Goal: Browse casually

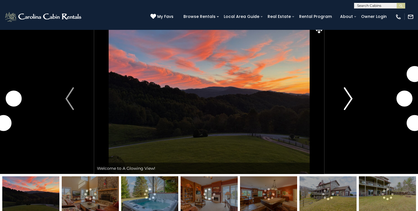
click at [348, 97] on img "Next" at bounding box center [348, 98] width 9 height 23
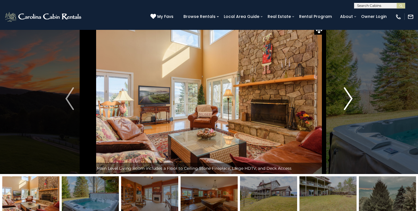
click at [348, 97] on img "Next" at bounding box center [348, 98] width 9 height 23
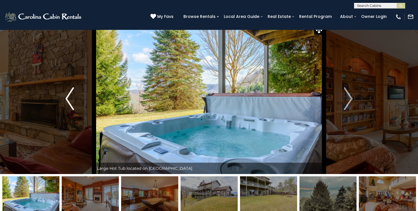
click at [68, 97] on img "Previous" at bounding box center [69, 98] width 9 height 23
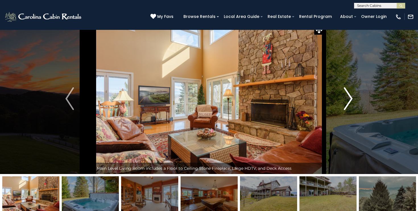
click at [352, 98] on img "Next" at bounding box center [348, 98] width 9 height 23
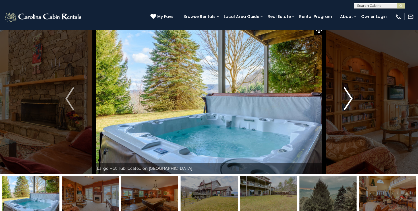
click at [352, 98] on img "Next" at bounding box center [348, 98] width 9 height 23
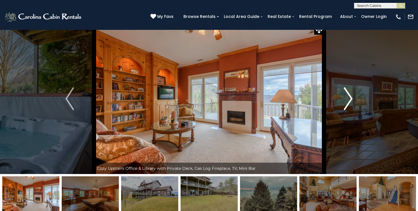
click at [352, 98] on img "Next" at bounding box center [348, 98] width 9 height 23
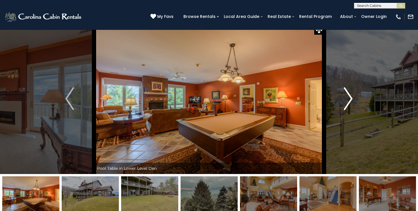
click at [352, 98] on img "Next" at bounding box center [348, 98] width 9 height 23
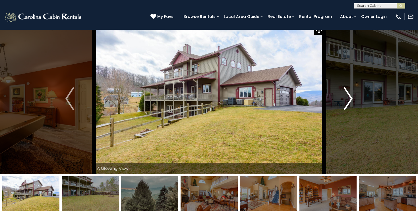
click at [352, 98] on img "Next" at bounding box center [348, 98] width 9 height 23
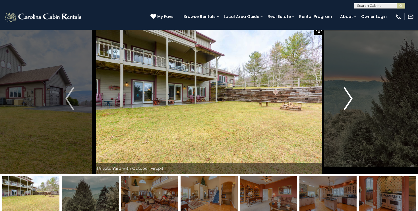
click at [352, 98] on img "Next" at bounding box center [348, 98] width 9 height 23
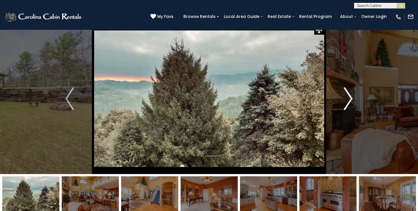
click at [352, 98] on img "Next" at bounding box center [348, 98] width 9 height 23
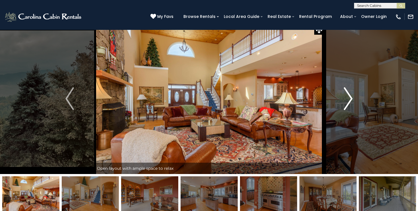
click at [352, 98] on img "Next" at bounding box center [348, 98] width 9 height 23
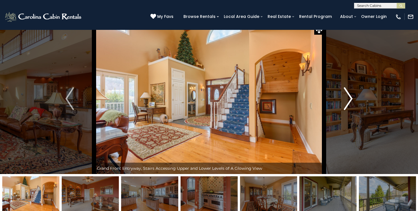
click at [351, 98] on img "Next" at bounding box center [348, 98] width 9 height 23
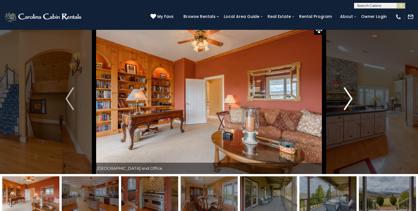
click at [350, 98] on img "Next" at bounding box center [348, 98] width 9 height 23
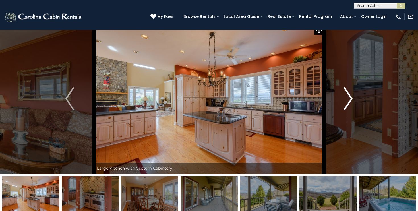
click at [351, 98] on img "Next" at bounding box center [348, 98] width 9 height 23
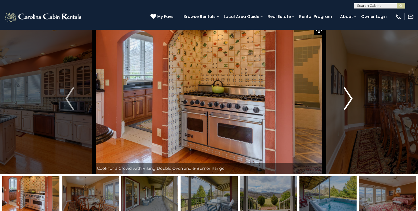
click at [351, 98] on img "Next" at bounding box center [348, 98] width 9 height 23
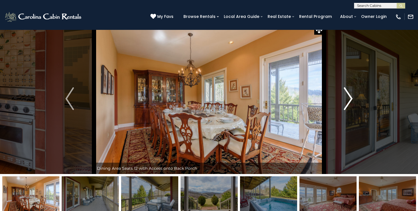
click at [350, 97] on img "Next" at bounding box center [348, 98] width 9 height 23
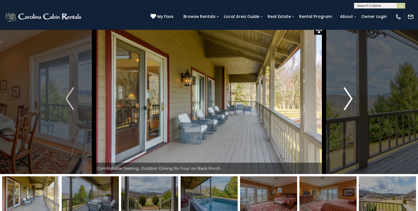
click at [350, 97] on img "Next" at bounding box center [348, 98] width 9 height 23
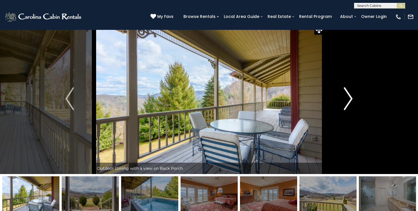
click at [350, 97] on img "Next" at bounding box center [348, 98] width 9 height 23
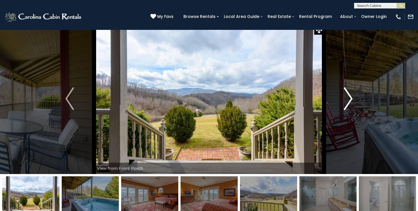
click at [350, 97] on img "Next" at bounding box center [348, 98] width 9 height 23
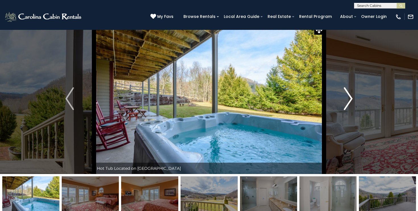
click at [350, 97] on img "Next" at bounding box center [348, 98] width 9 height 23
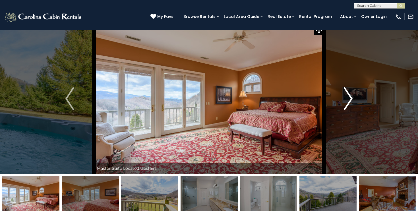
click at [350, 97] on img "Next" at bounding box center [348, 98] width 9 height 23
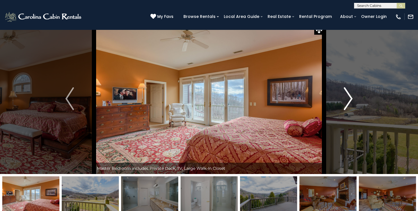
click at [350, 97] on img "Next" at bounding box center [348, 98] width 9 height 23
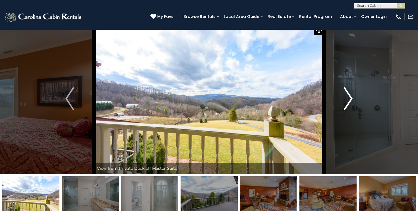
click at [350, 97] on img "Next" at bounding box center [348, 98] width 9 height 23
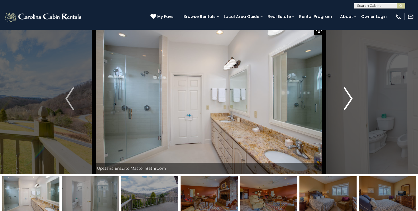
click at [350, 97] on img "Next" at bounding box center [348, 98] width 9 height 23
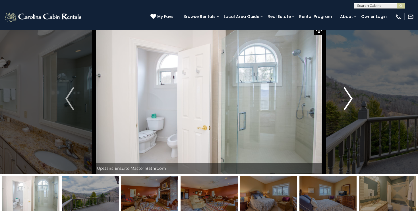
click at [350, 97] on img "Next" at bounding box center [348, 98] width 9 height 23
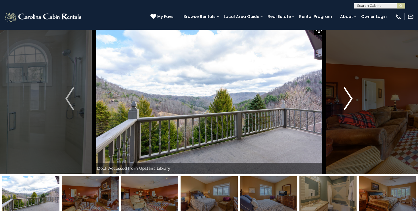
click at [350, 97] on img "Next" at bounding box center [348, 98] width 9 height 23
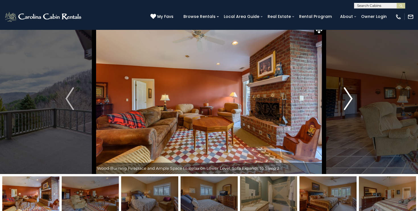
click at [350, 97] on img "Next" at bounding box center [348, 98] width 9 height 23
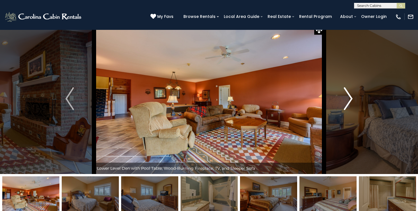
click at [350, 97] on img "Next" at bounding box center [348, 98] width 9 height 23
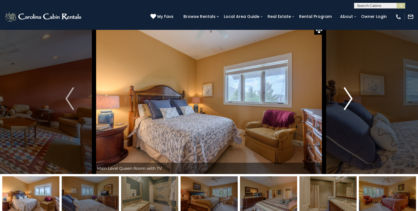
click at [350, 97] on img "Next" at bounding box center [348, 98] width 9 height 23
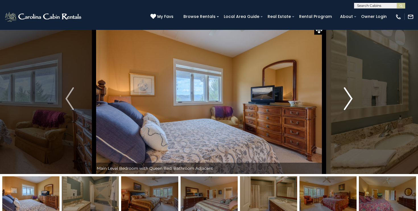
click at [350, 97] on img "Next" at bounding box center [348, 98] width 9 height 23
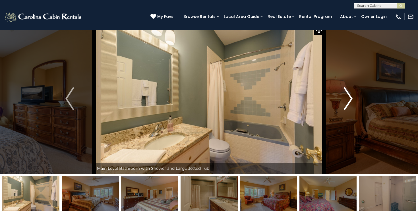
click at [350, 97] on img "Next" at bounding box center [348, 98] width 9 height 23
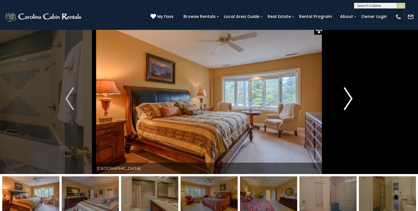
click at [350, 97] on img "Next" at bounding box center [348, 98] width 9 height 23
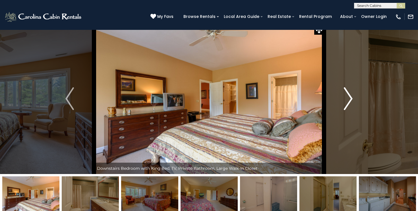
click at [350, 97] on img "Next" at bounding box center [348, 98] width 9 height 23
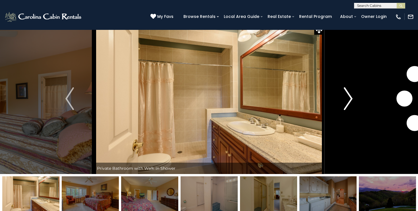
click at [350, 97] on img "Next" at bounding box center [348, 98] width 9 height 23
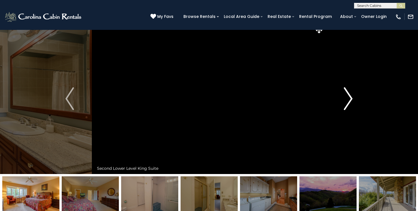
click at [350, 97] on img "Next" at bounding box center [348, 98] width 9 height 23
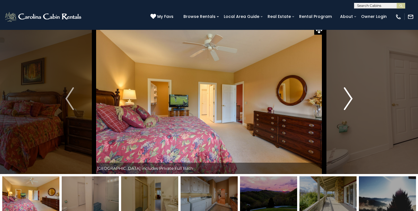
click at [350, 97] on img "Next" at bounding box center [348, 98] width 9 height 23
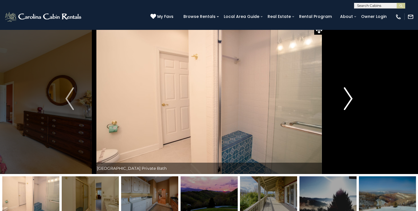
click at [350, 97] on img "Next" at bounding box center [348, 98] width 9 height 23
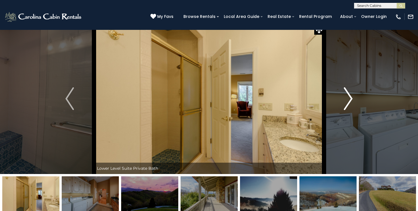
click at [350, 97] on img "Next" at bounding box center [348, 98] width 9 height 23
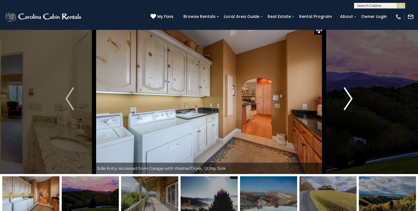
click at [350, 97] on img "Next" at bounding box center [348, 98] width 9 height 23
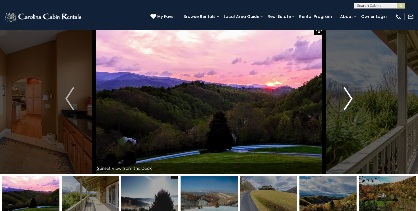
click at [350, 97] on img "Next" at bounding box center [348, 98] width 9 height 23
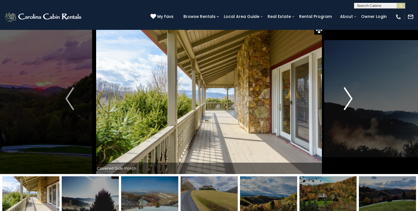
click at [350, 97] on img "Next" at bounding box center [348, 98] width 9 height 23
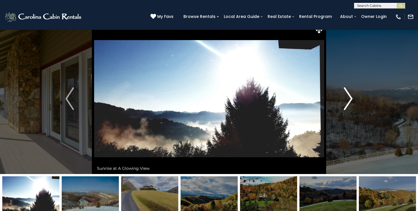
click at [350, 97] on img "Next" at bounding box center [348, 98] width 9 height 23
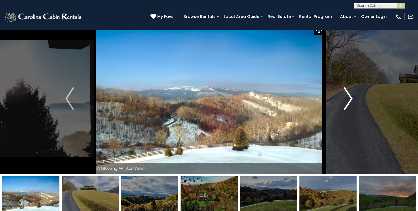
click at [350, 97] on img "Next" at bounding box center [348, 98] width 9 height 23
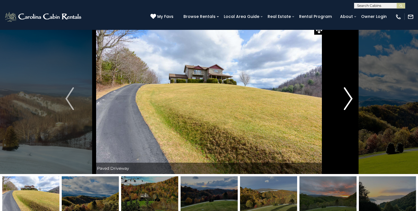
click at [350, 97] on img "Next" at bounding box center [348, 98] width 9 height 23
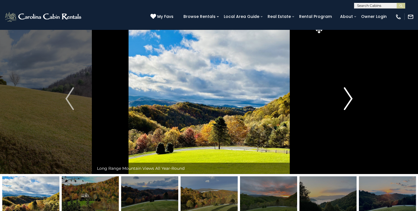
click at [350, 97] on img "Next" at bounding box center [348, 98] width 9 height 23
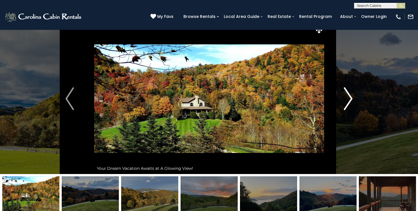
click at [350, 97] on img "Next" at bounding box center [348, 98] width 9 height 23
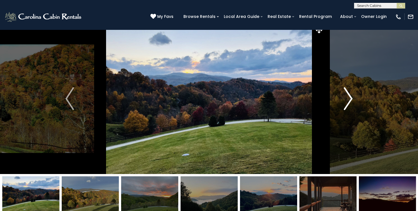
click at [350, 97] on img "Next" at bounding box center [348, 98] width 9 height 23
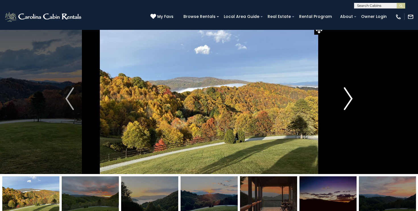
click at [350, 97] on img "Next" at bounding box center [348, 98] width 9 height 23
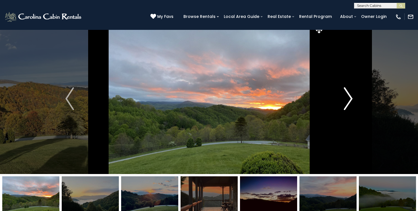
click at [350, 97] on img "Next" at bounding box center [348, 98] width 9 height 23
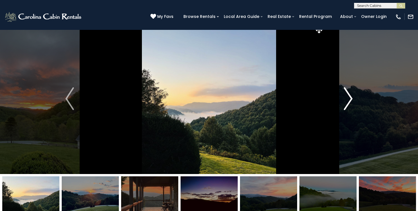
click at [350, 97] on img "Next" at bounding box center [348, 98] width 9 height 23
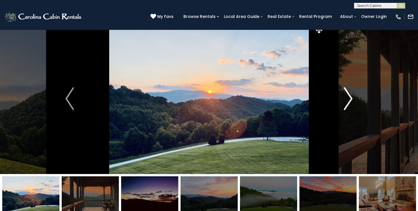
click at [350, 97] on img "Next" at bounding box center [348, 98] width 9 height 23
